Goal: Navigation & Orientation: Find specific page/section

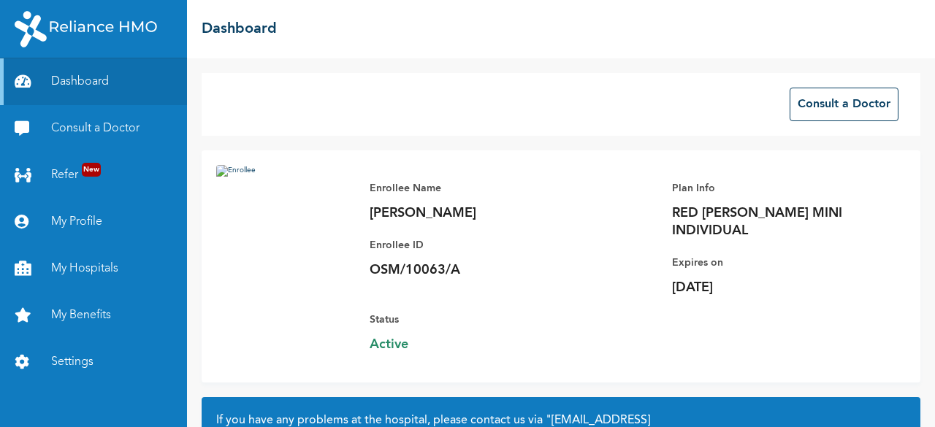
click at [301, 210] on img at bounding box center [285, 252] width 139 height 175
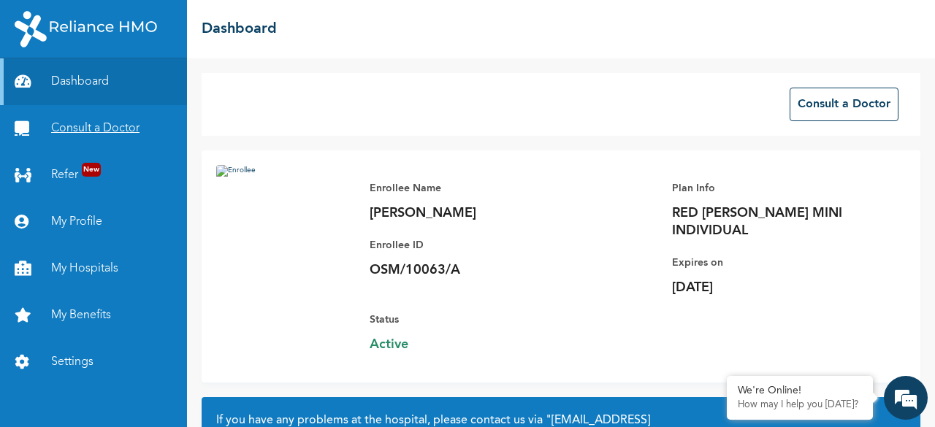
click at [102, 129] on link "Consult a Doctor" at bounding box center [93, 128] width 187 height 47
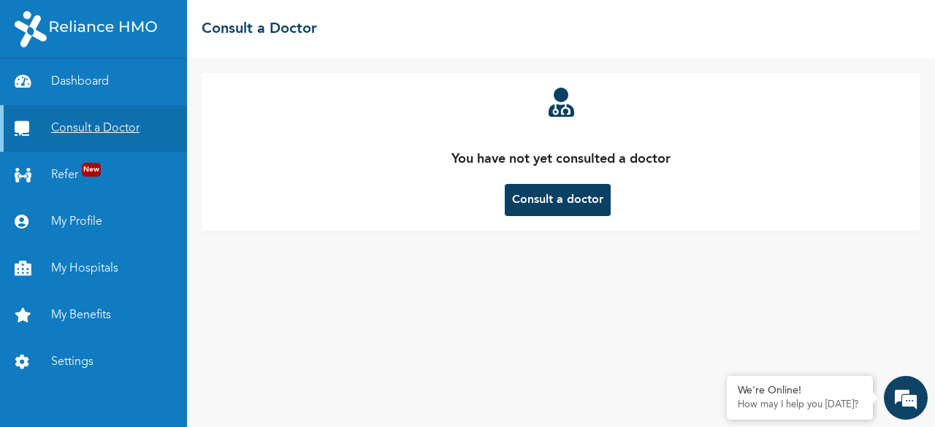
click at [84, 156] on link "Refer New" at bounding box center [93, 175] width 187 height 47
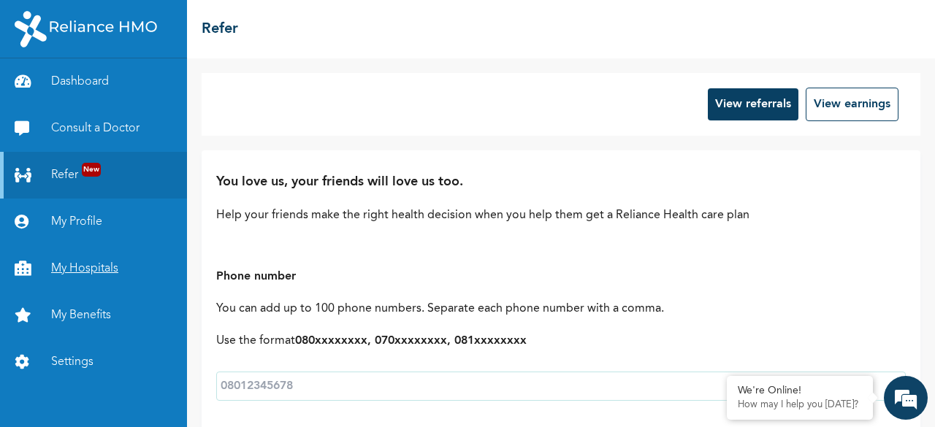
click at [75, 259] on link "My Hospitals" at bounding box center [93, 268] width 187 height 47
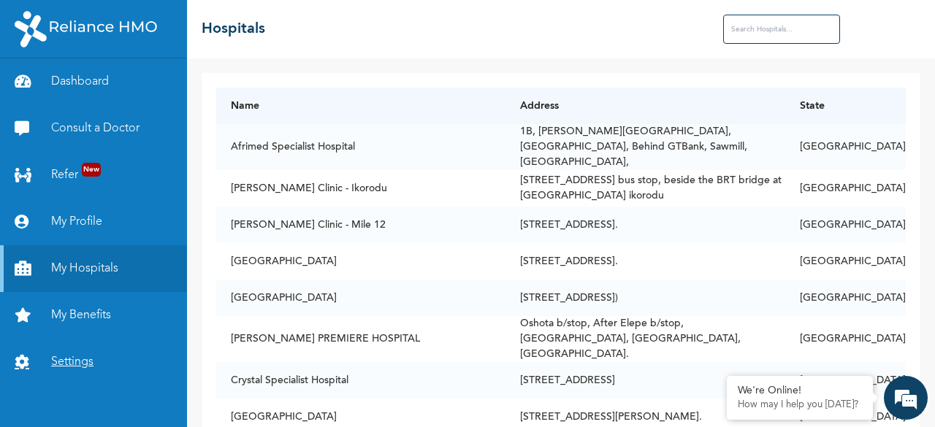
click at [66, 362] on link "Settings" at bounding box center [93, 362] width 187 height 47
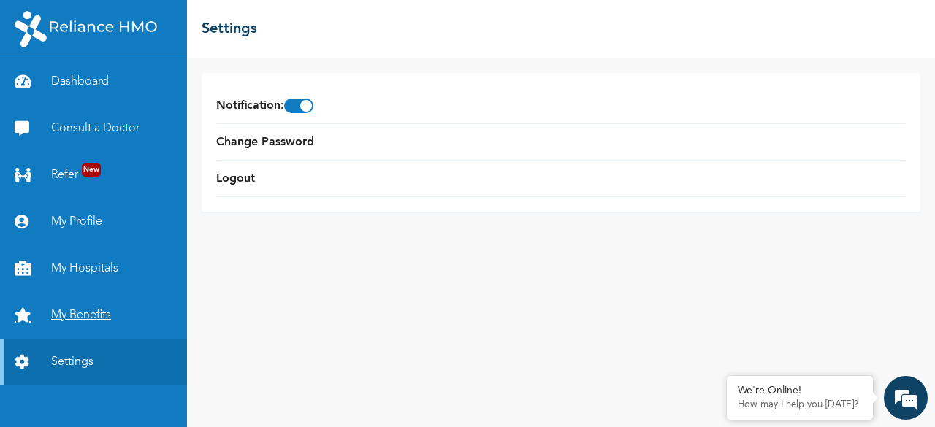
click at [83, 322] on link "My Benefits" at bounding box center [93, 315] width 187 height 47
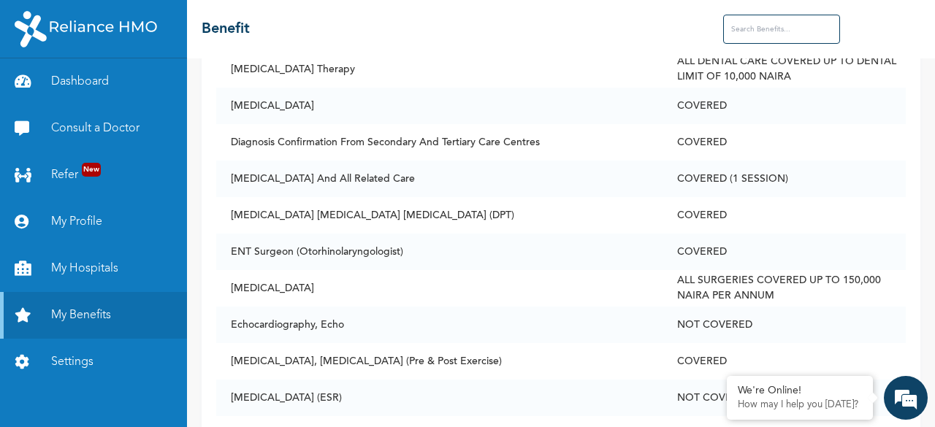
scroll to position [1793, 0]
click at [299, 347] on td "[MEDICAL_DATA], [MEDICAL_DATA] (Pre & Post Exercise)" at bounding box center [439, 361] width 446 height 37
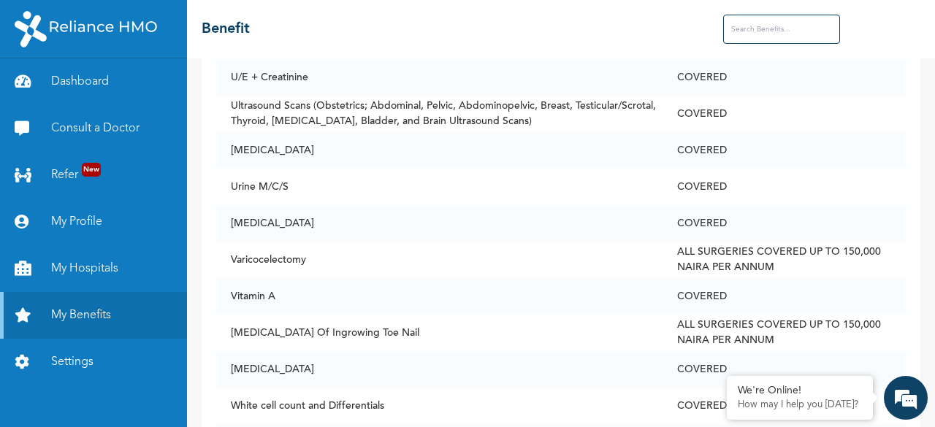
scroll to position [7073, 0]
